Goal: Find contact information: Find contact information

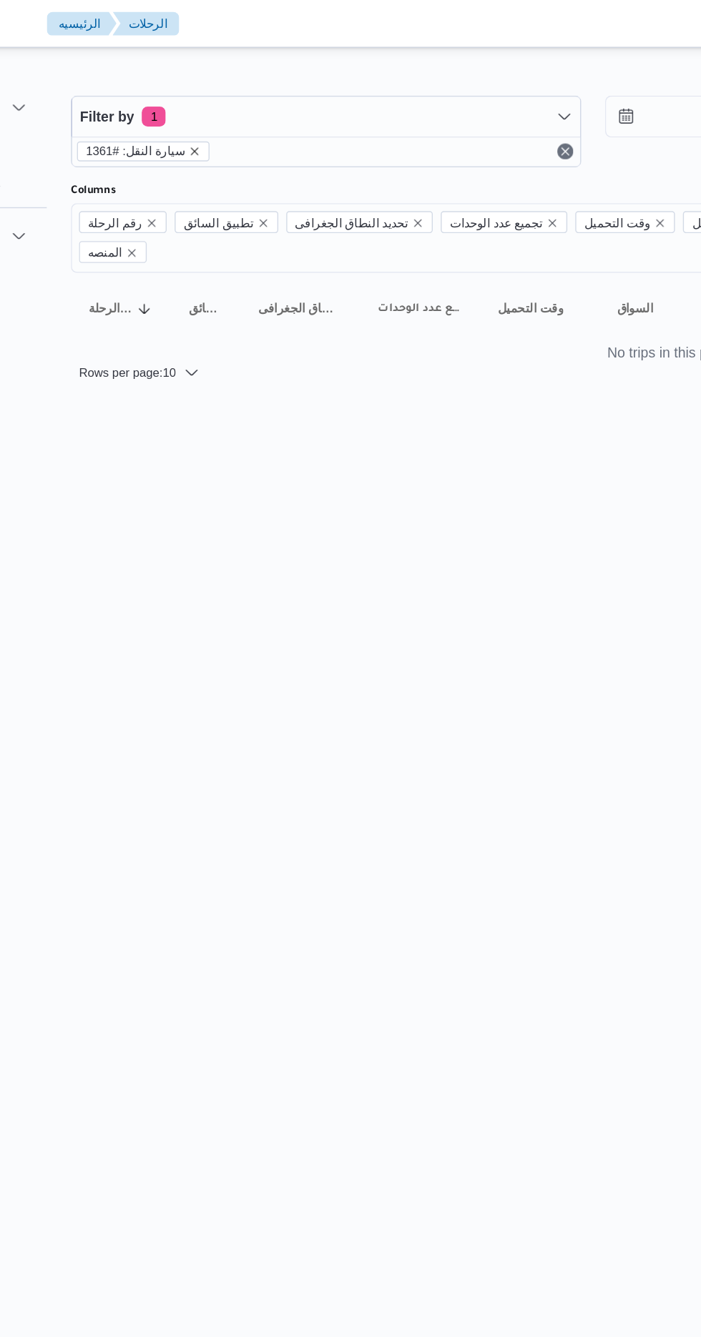
click at [272, 108] on icon "remove selected entity" at bounding box center [275, 109] width 6 height 6
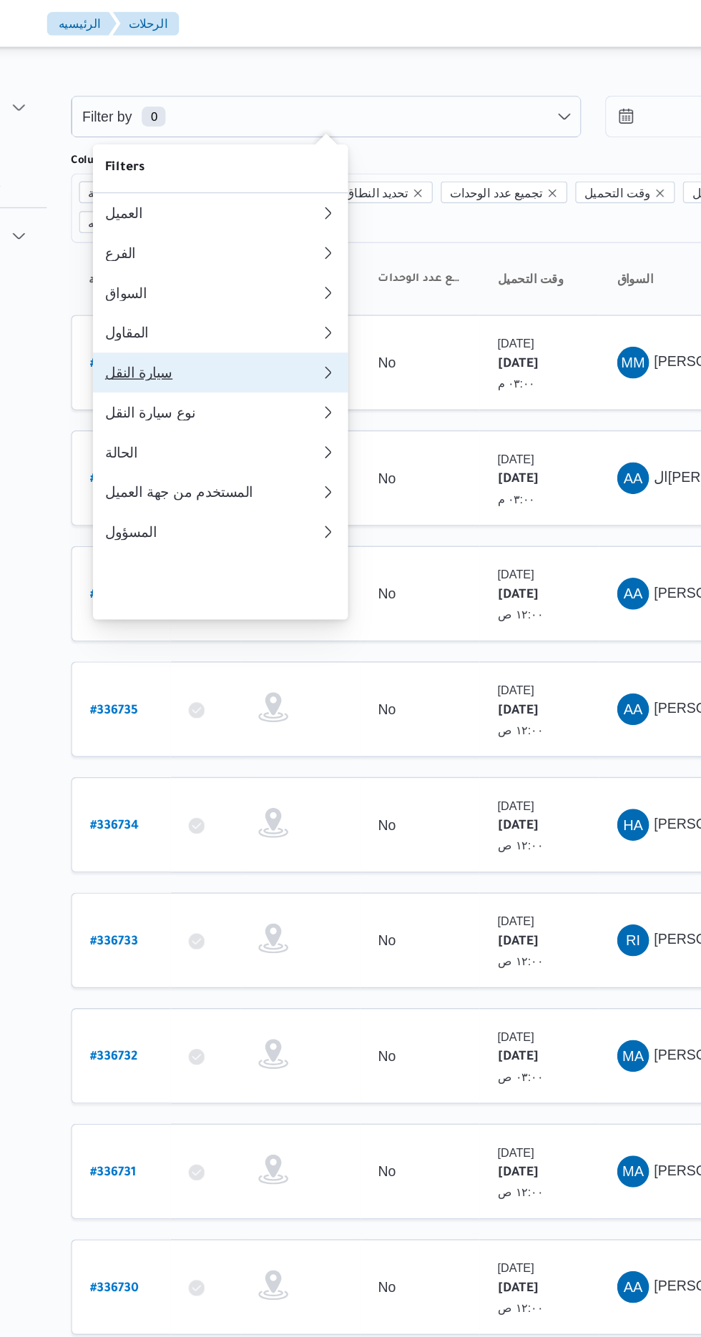
click at [227, 273] on div "سيارة النقل" at bounding box center [284, 267] width 149 height 11
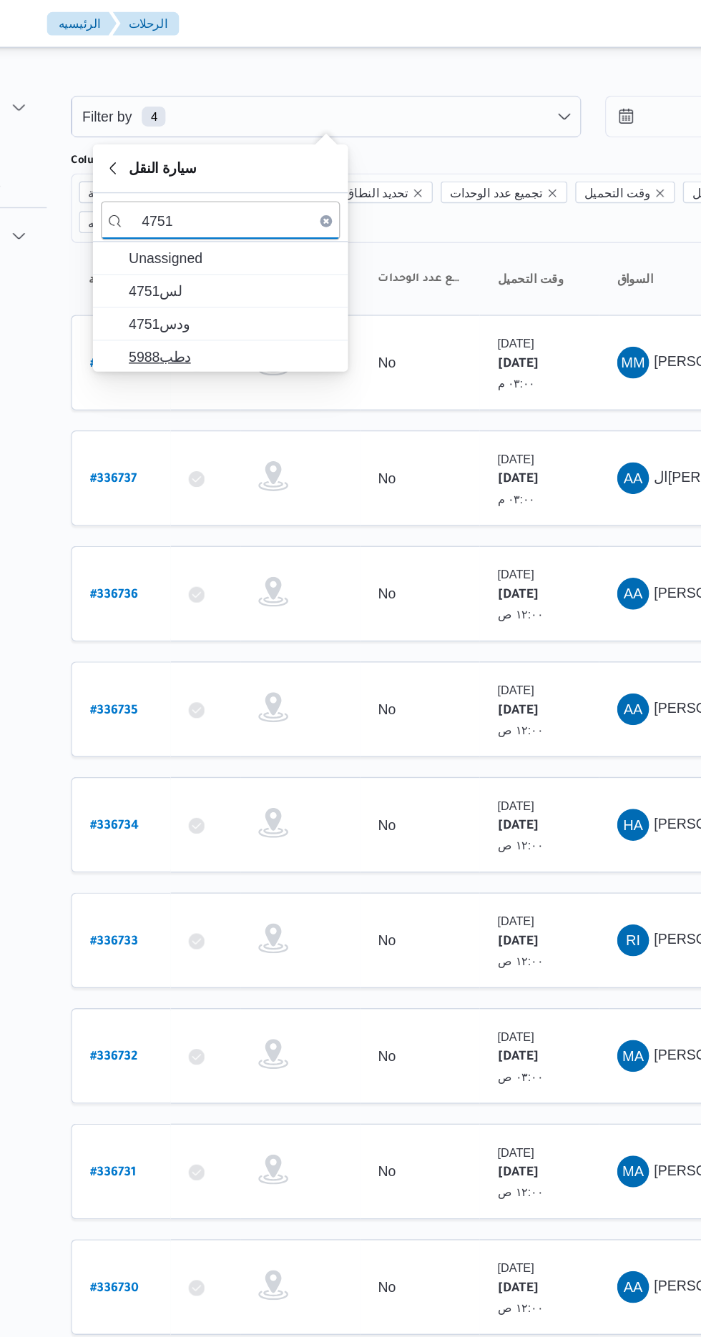
type input "4751"
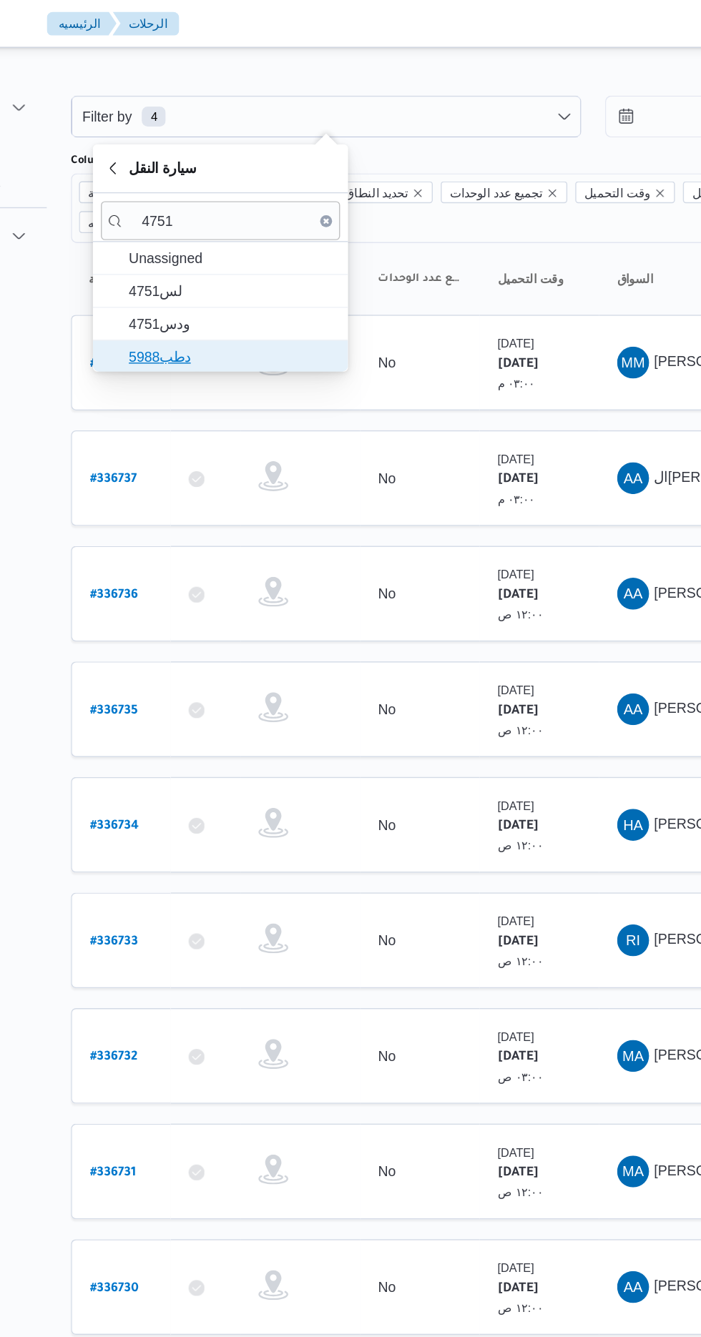
click at [240, 256] on span "5988دطب" at bounding box center [301, 255] width 149 height 17
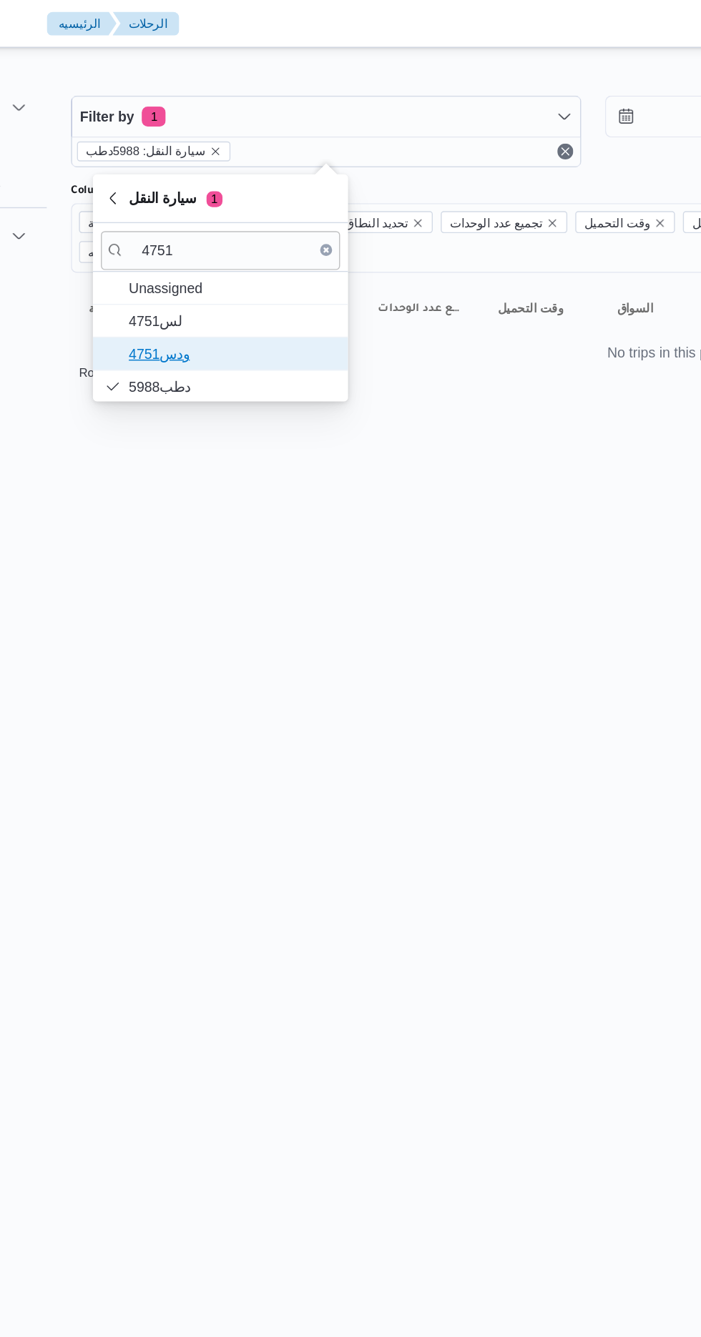
click at [240, 248] on span "ودس4751" at bounding box center [301, 253] width 149 height 17
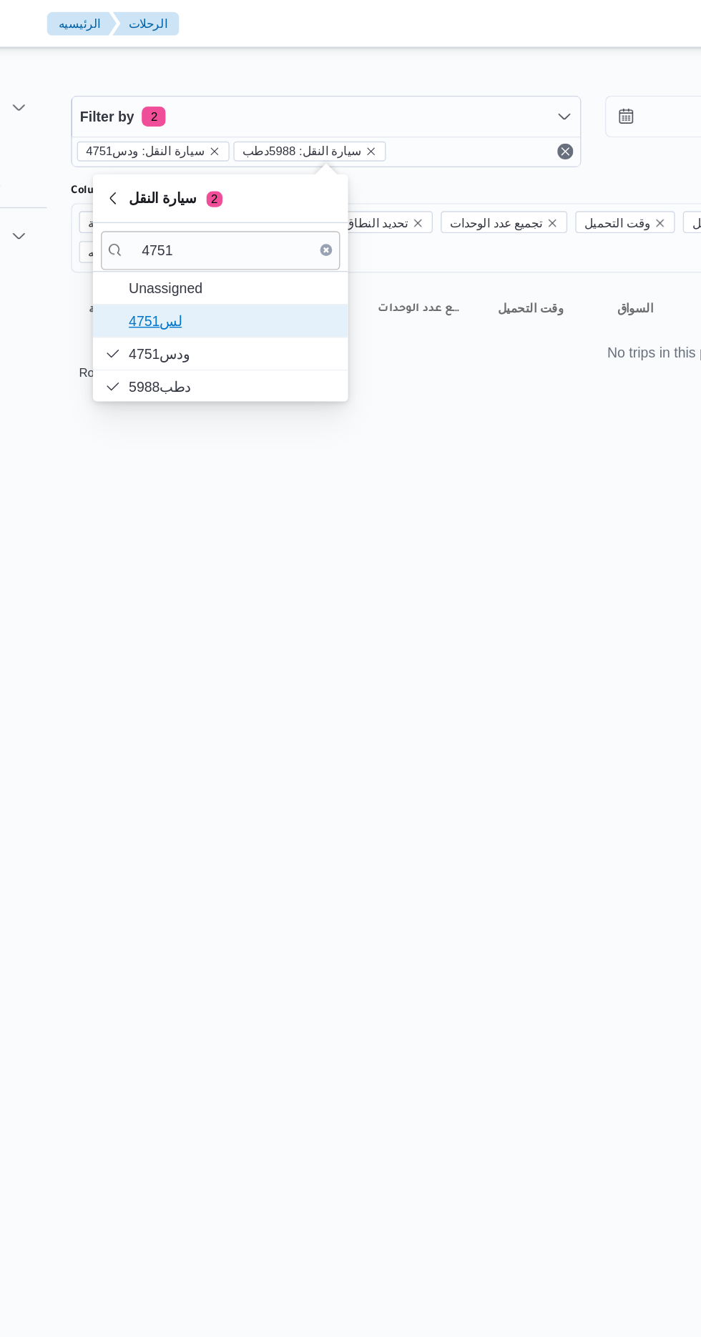
click at [236, 226] on span "4751لس" at bounding box center [301, 230] width 149 height 17
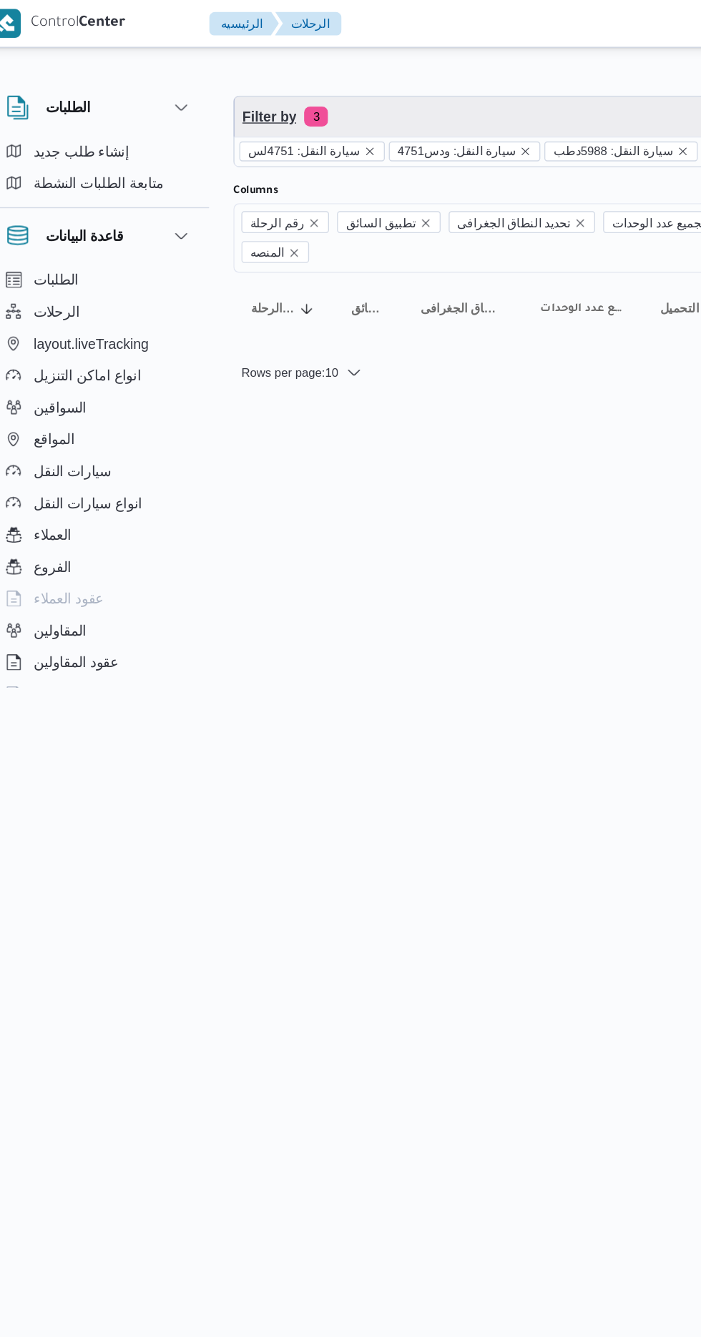
click at [290, 94] on span "Filter by 3" at bounding box center [369, 83] width 365 height 29
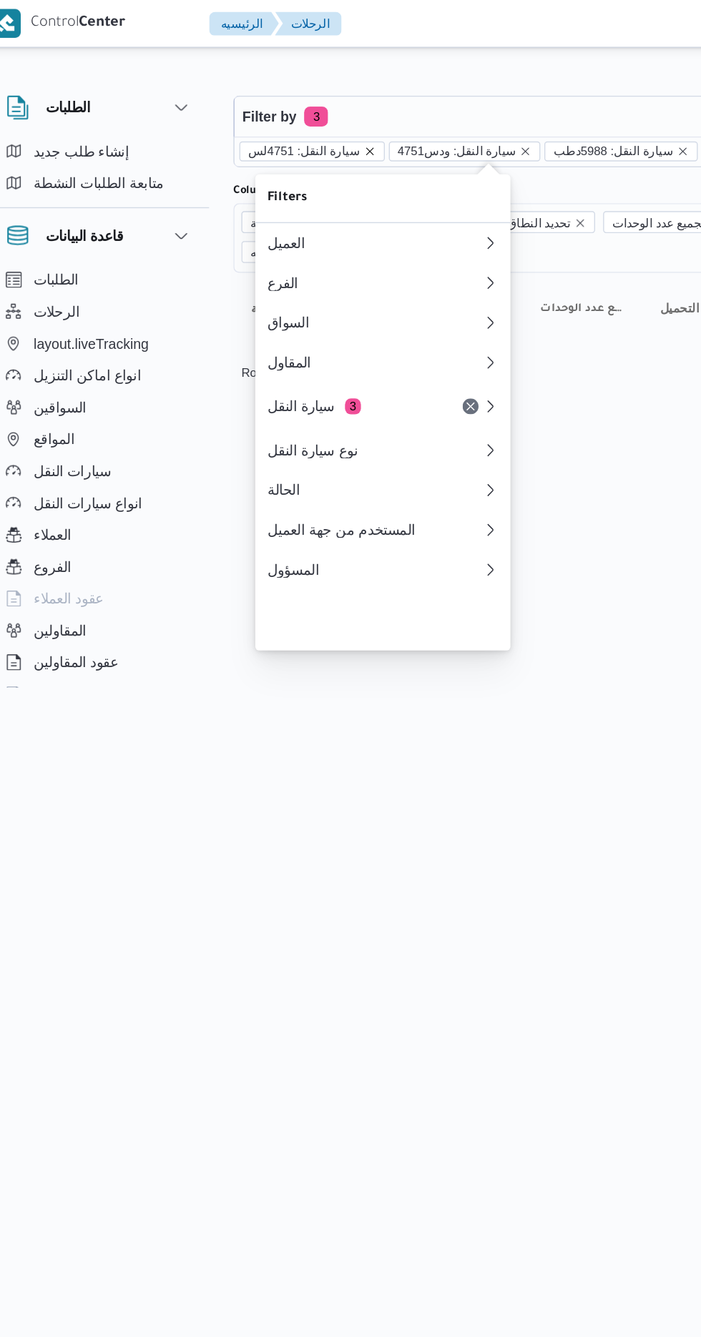
click at [281, 108] on icon "remove selected entity" at bounding box center [284, 109] width 6 height 6
click at [285, 108] on icon "remove selected entity" at bounding box center [289, 108] width 9 height 9
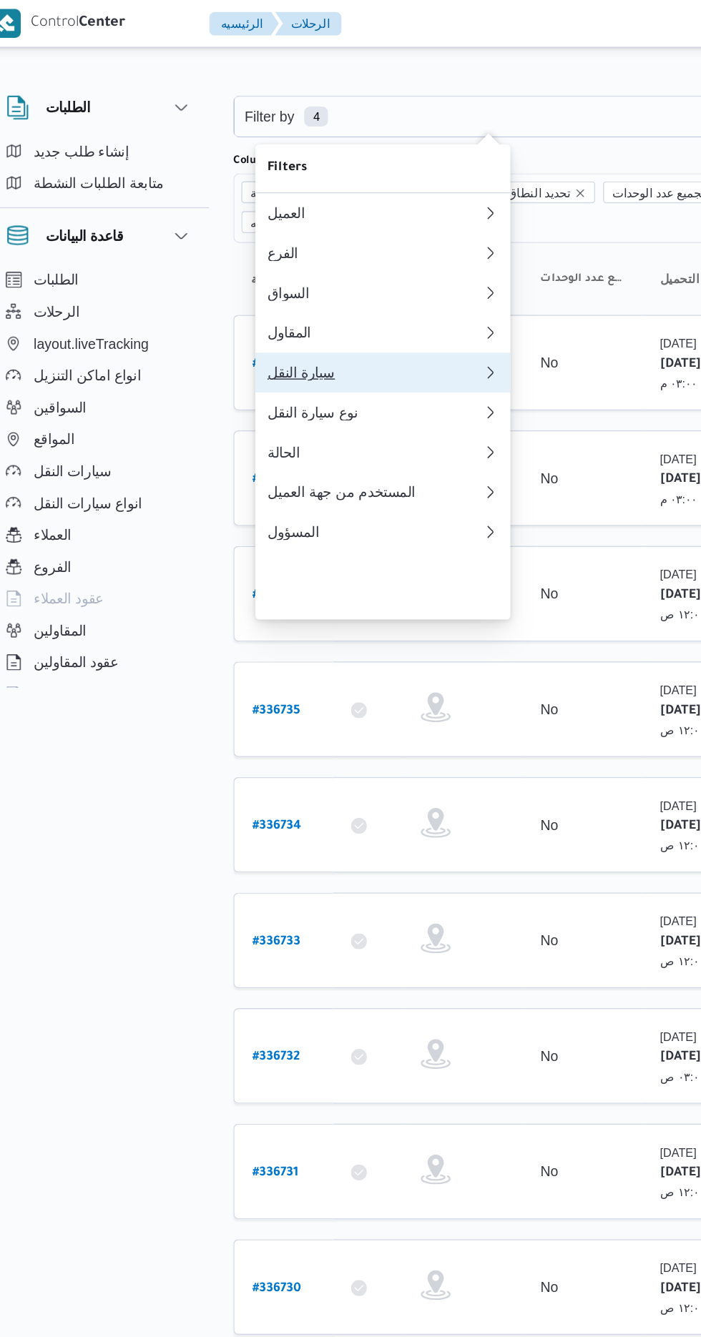
click at [284, 273] on div "سيارة النقل" at bounding box center [284, 267] width 149 height 11
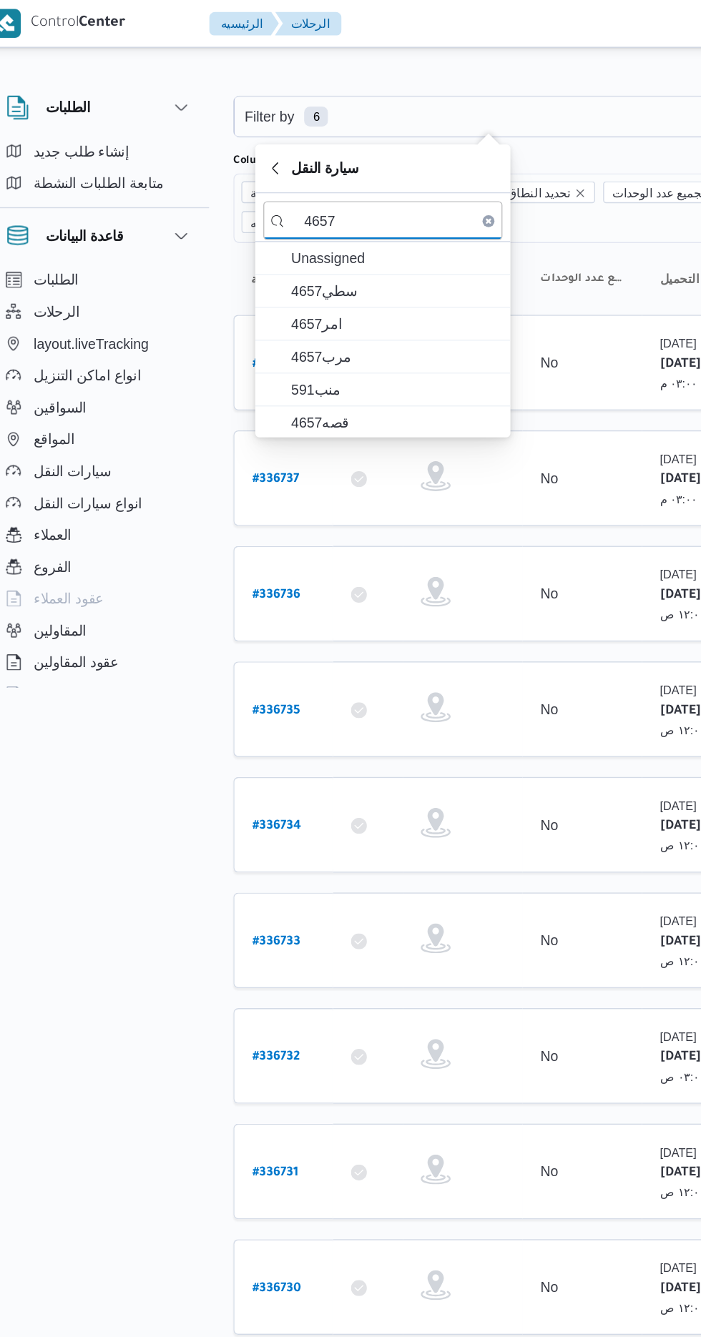
type input "4657"
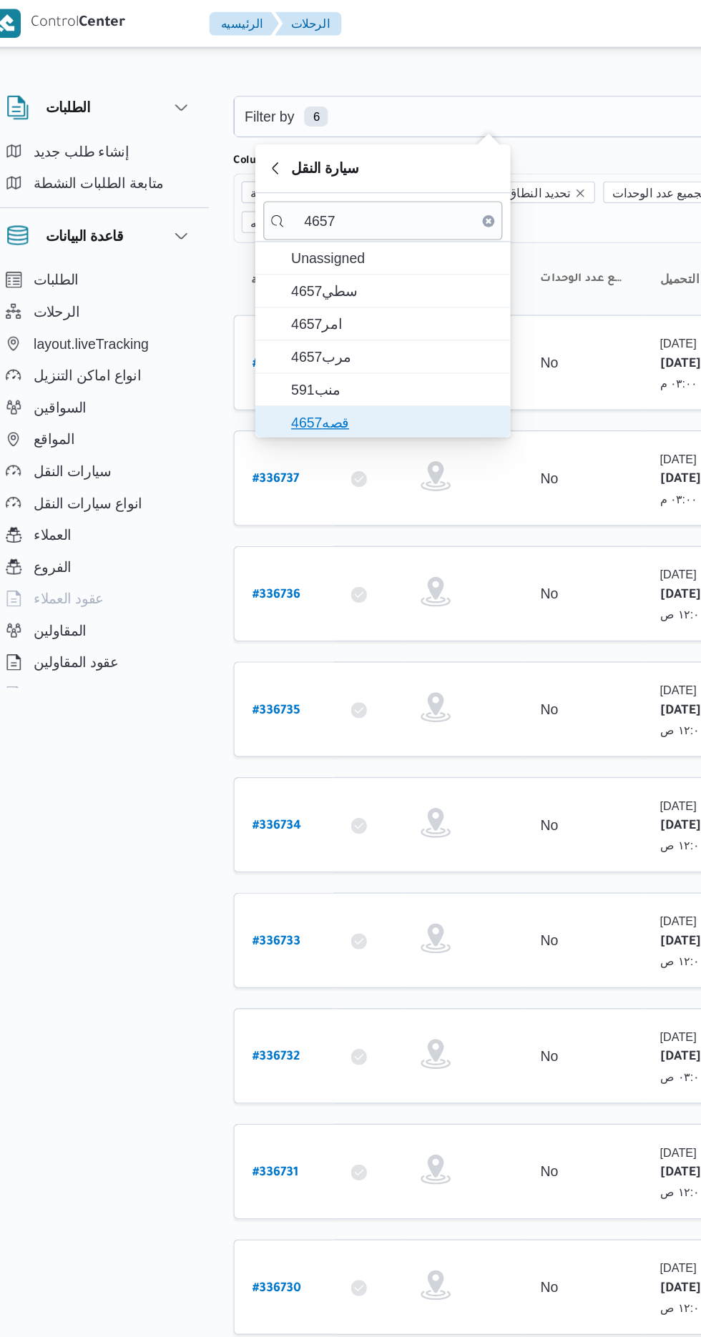
click at [282, 296] on span "قصه4657" at bounding box center [301, 303] width 149 height 17
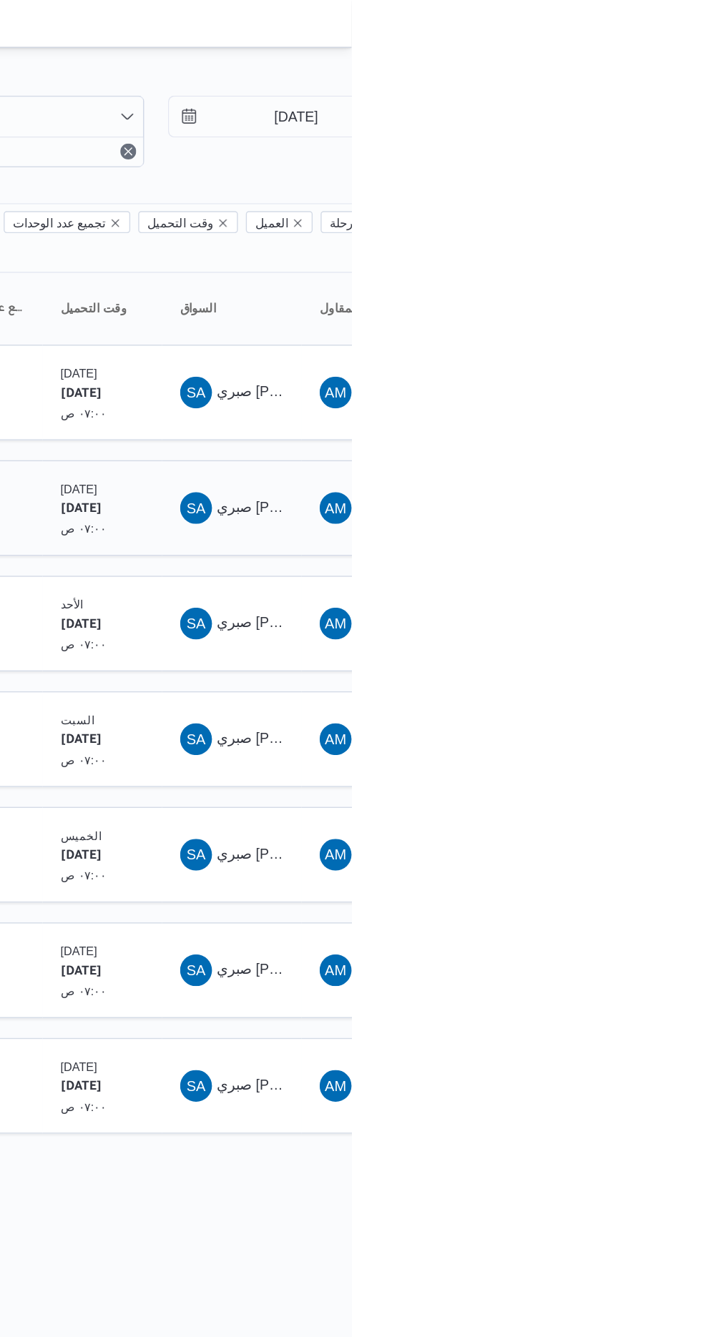
click at [633, 353] on span "SA صبري [PERSON_NAME]" at bounding box center [615, 364] width 74 height 23
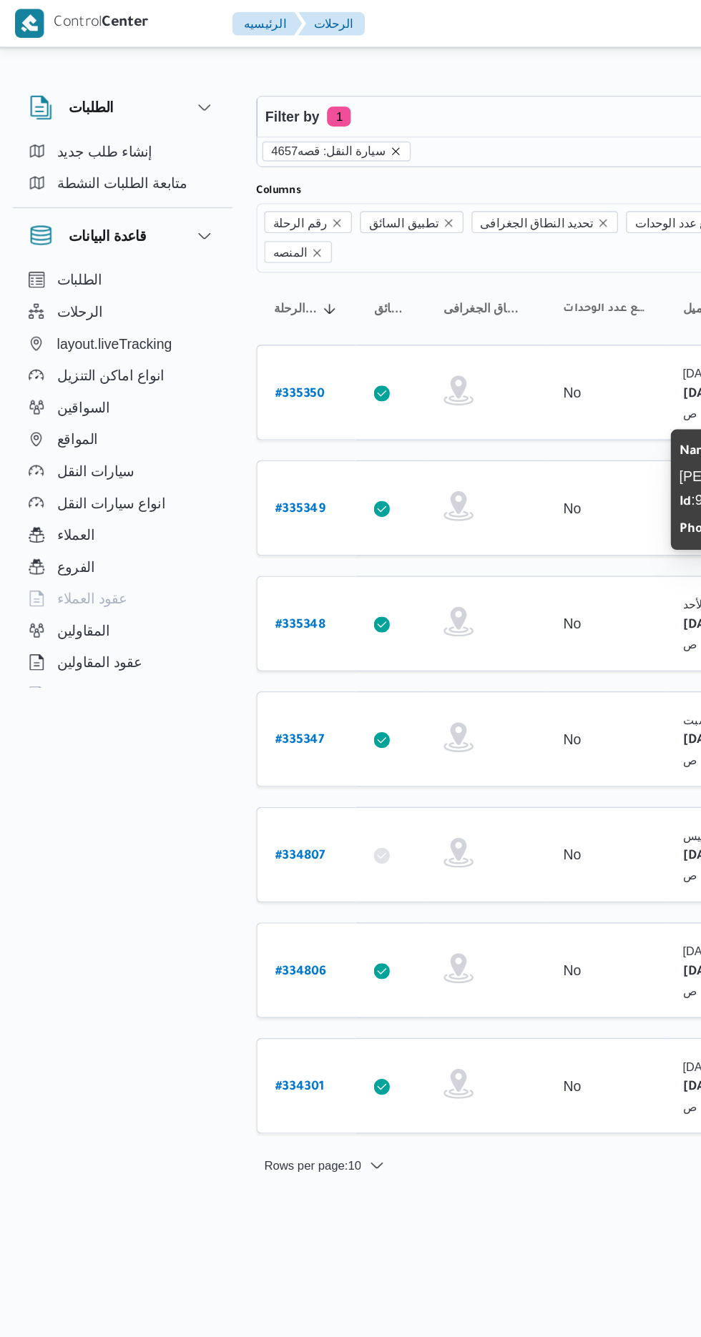
click at [283, 110] on icon "remove selected entity" at bounding box center [286, 109] width 6 height 6
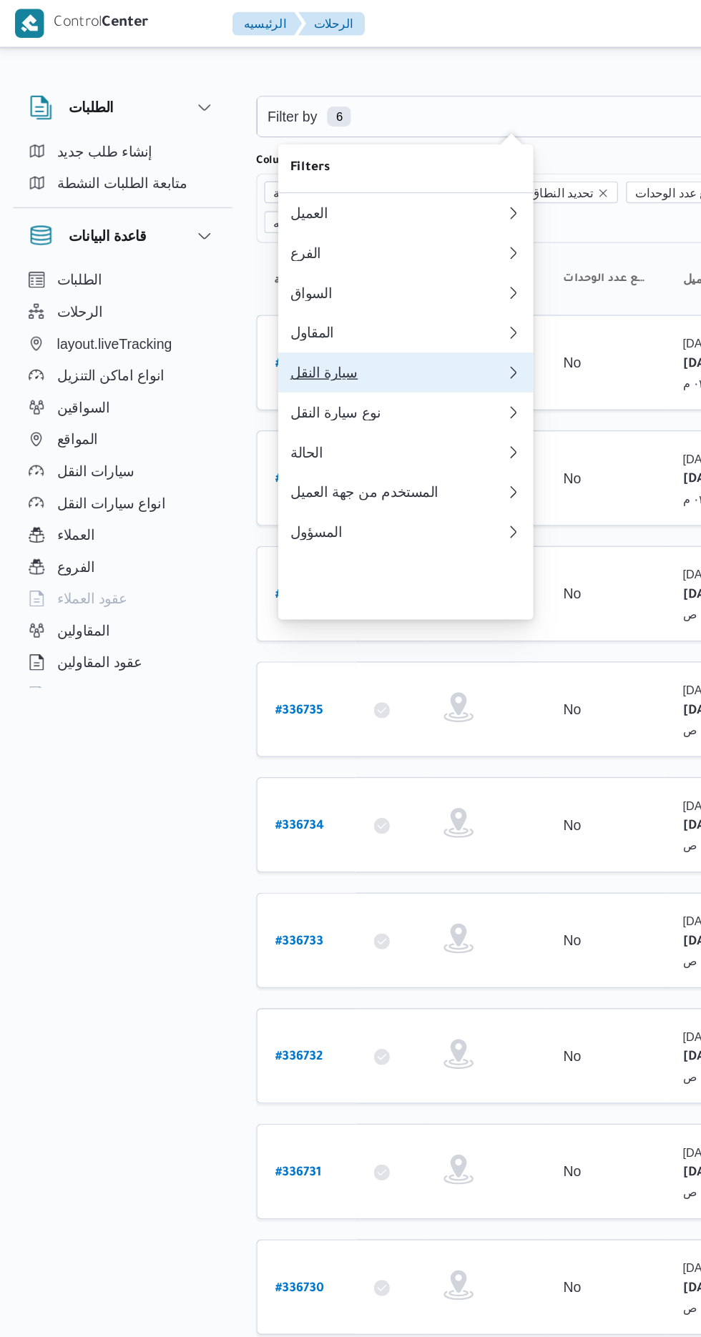
click at [306, 273] on div "سيارة النقل" at bounding box center [284, 267] width 149 height 11
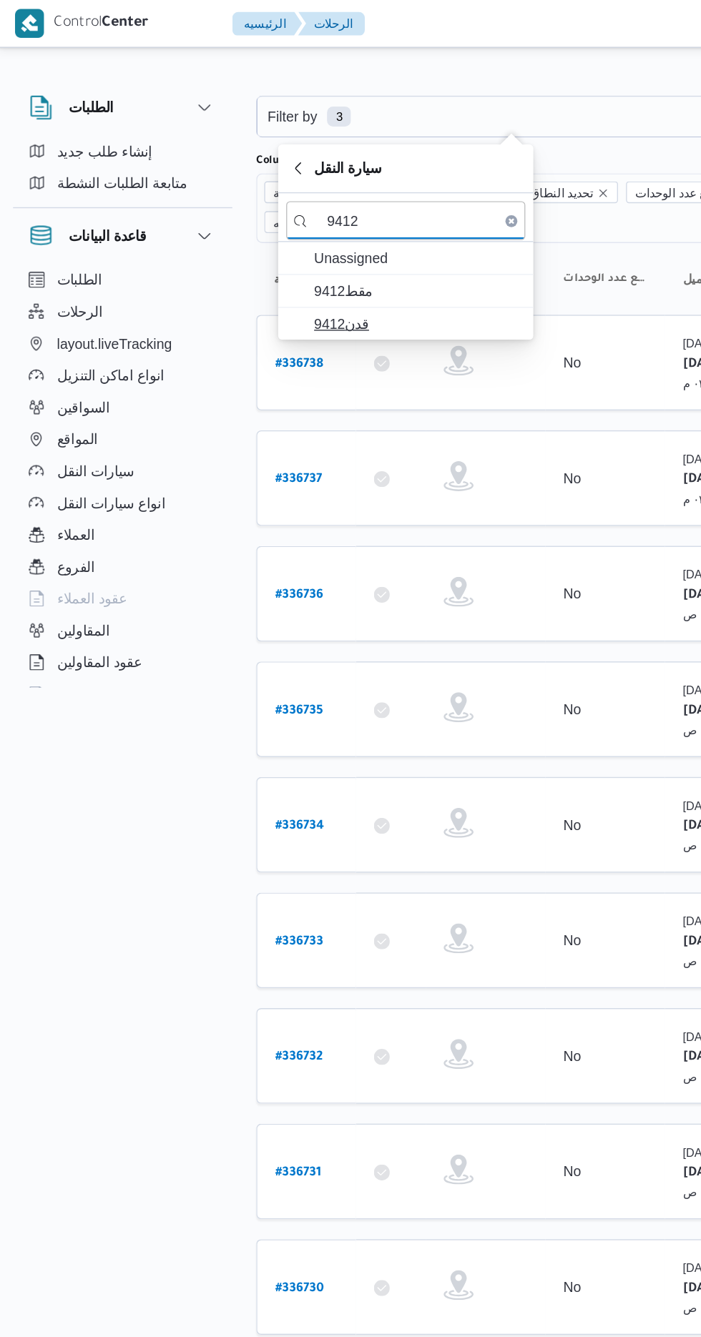
type input "9412"
click at [300, 232] on span "قدن9412" at bounding box center [301, 232] width 149 height 17
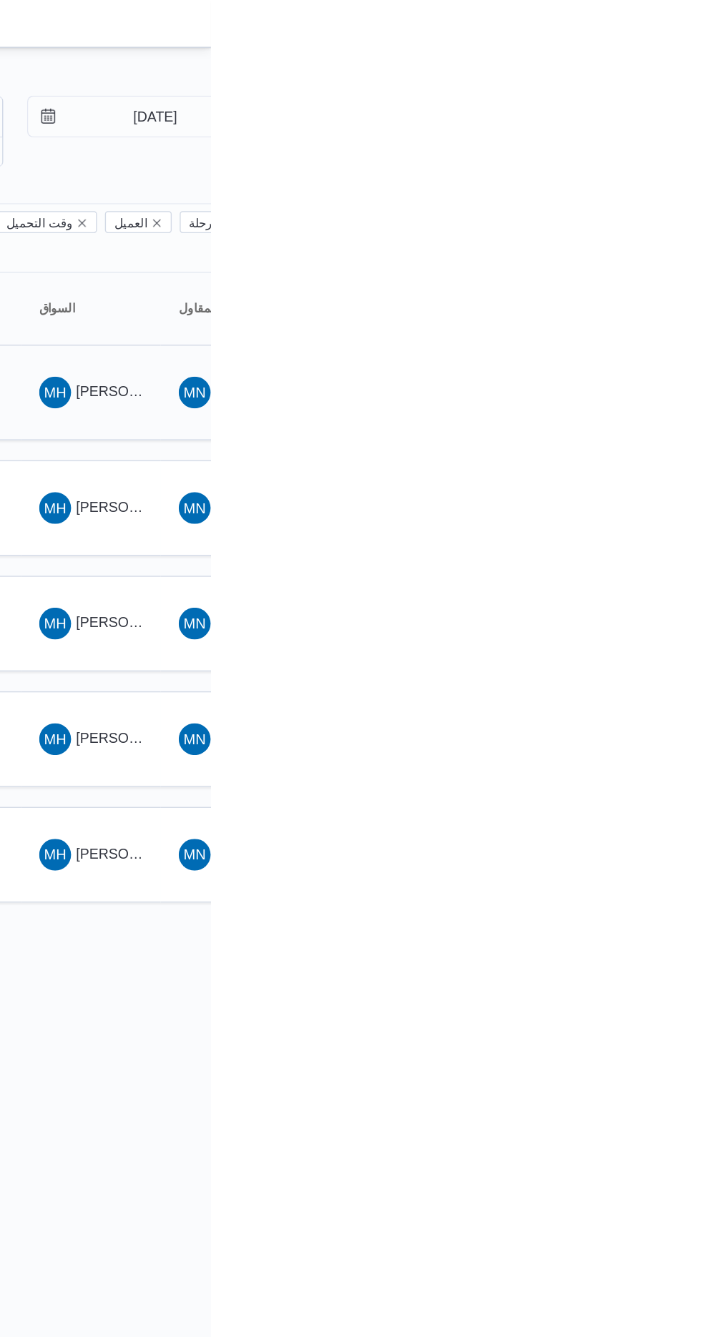
click at [638, 270] on span "MH [PERSON_NAME]" at bounding box center [615, 281] width 74 height 23
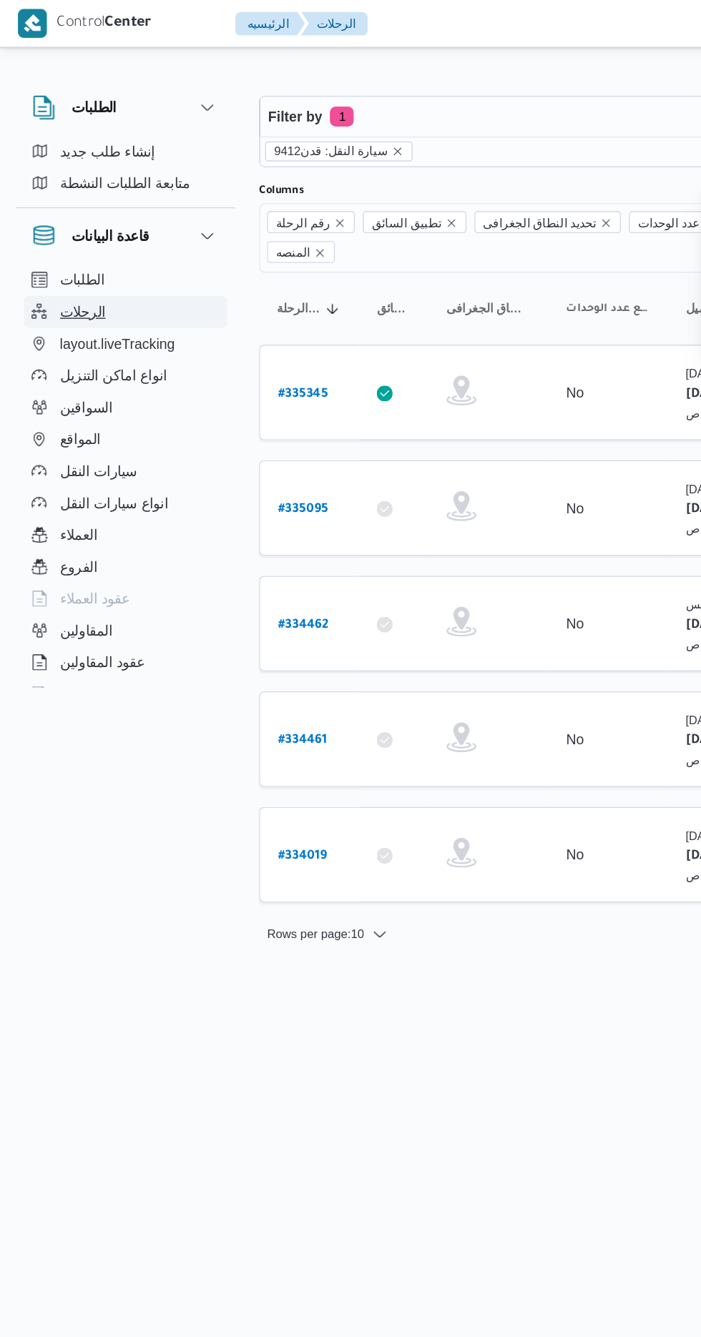
click at [88, 222] on button "الرحلات" at bounding box center [90, 223] width 146 height 23
click at [282, 108] on icon "remove selected entity" at bounding box center [285, 109] width 6 height 6
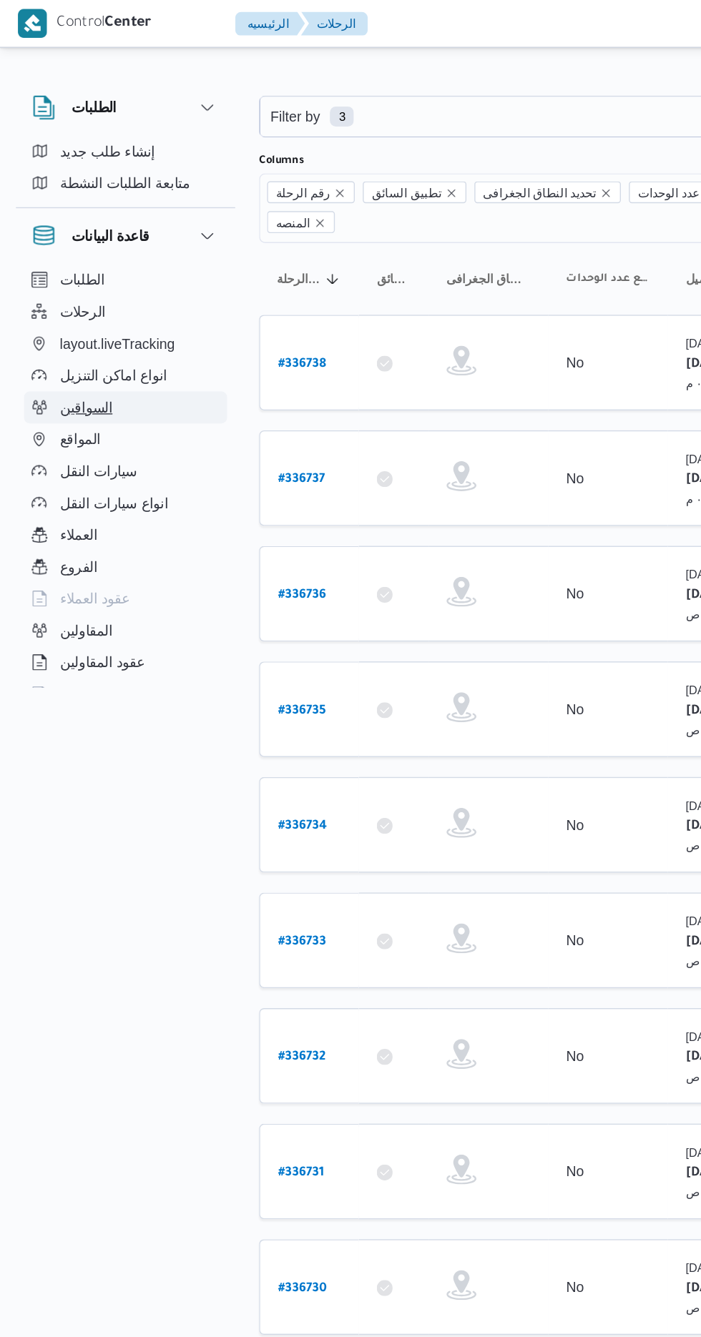
click at [104, 288] on button "السواقين" at bounding box center [90, 292] width 146 height 23
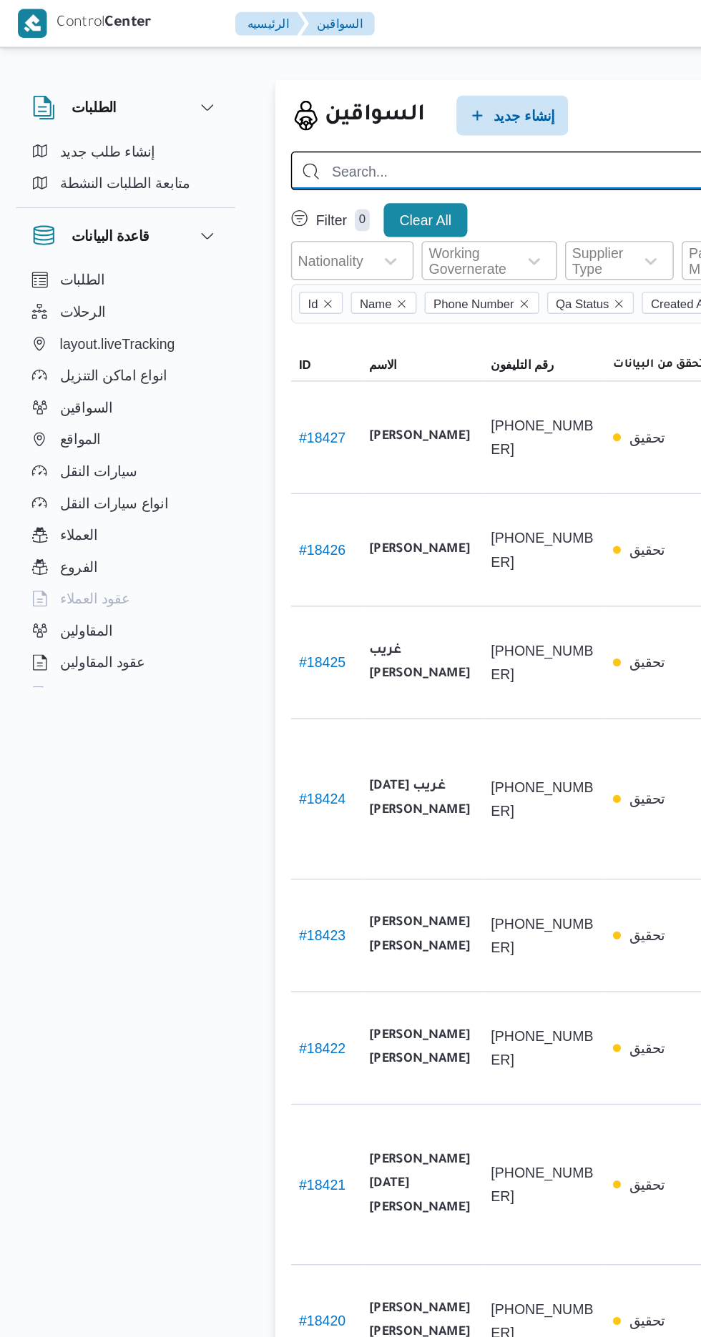
click at [353, 124] on input "search" at bounding box center [510, 123] width 603 height 28
type input "[PERSON_NAME]"
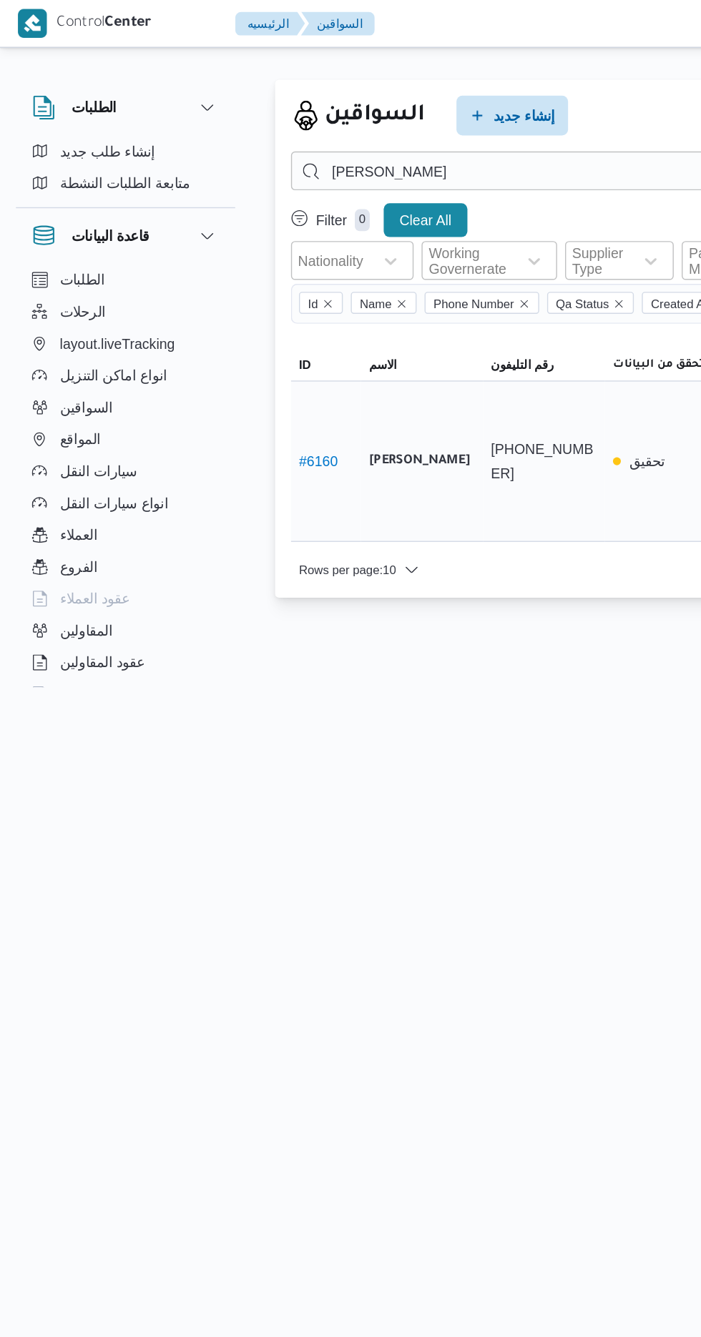
click at [217, 325] on link "# 6160" at bounding box center [229, 330] width 28 height 11
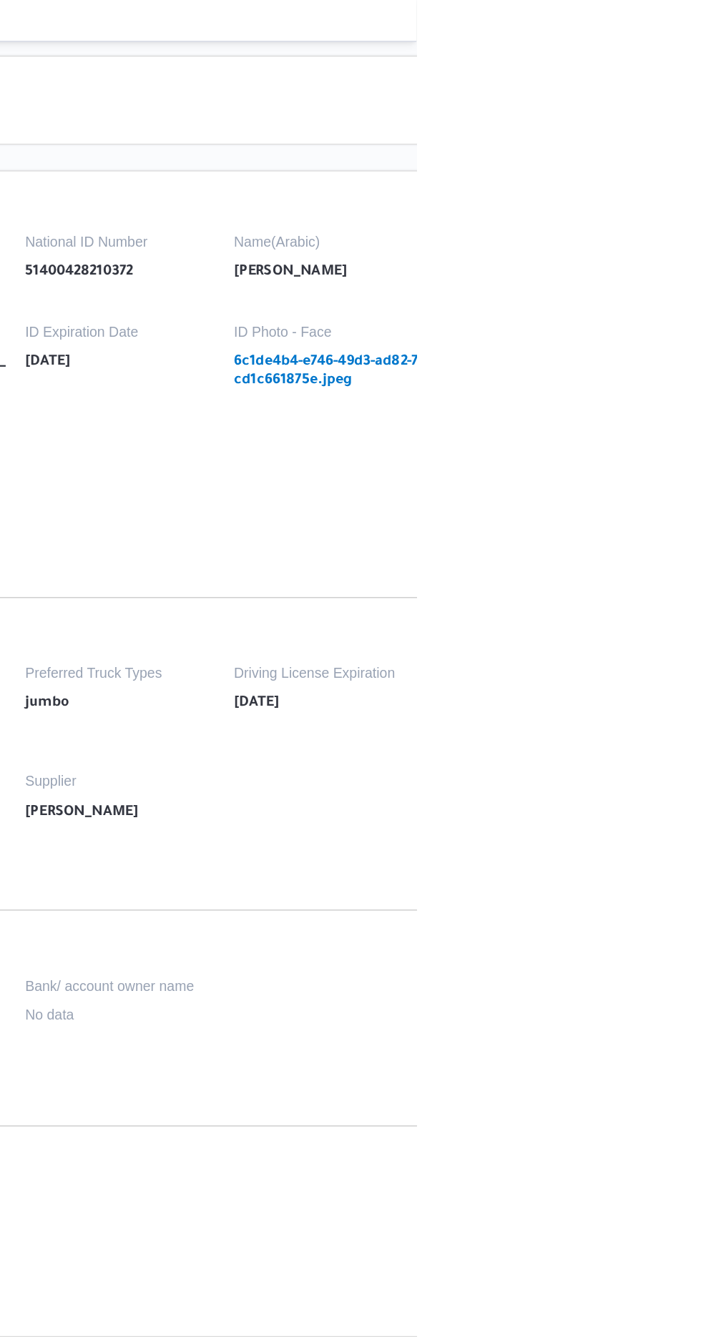
copy p "[PHONE_NUMBER]"
